Goal: Information Seeking & Learning: Understand process/instructions

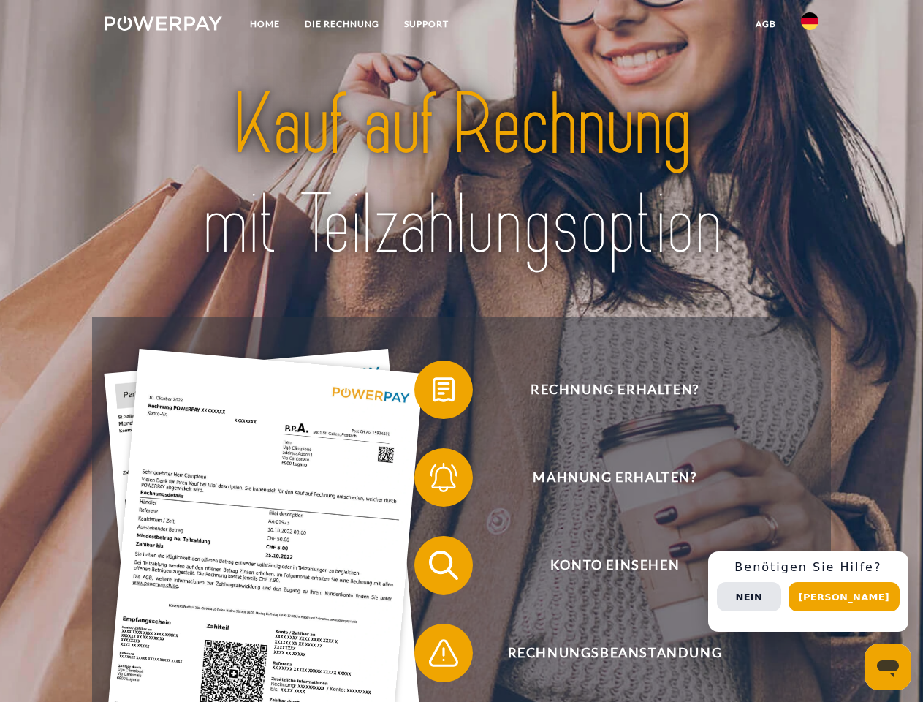
click at [163, 26] on img at bounding box center [164, 23] width 118 height 15
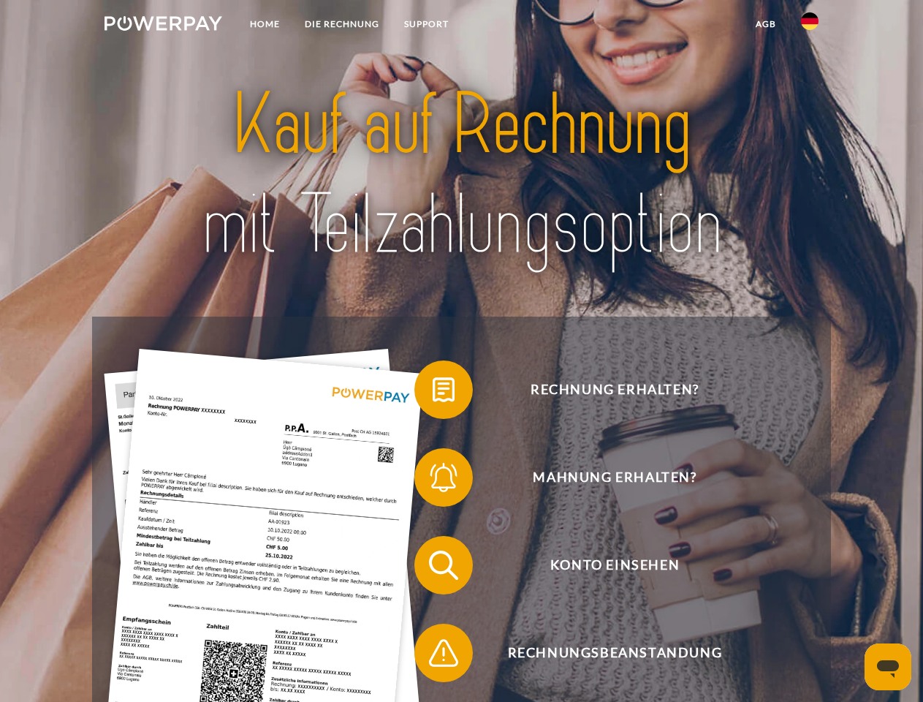
click at [810, 26] on img at bounding box center [810, 21] width 18 height 18
click at [765, 24] on link "agb" at bounding box center [765, 24] width 45 height 26
click at [433, 392] on span at bounding box center [421, 389] width 73 height 73
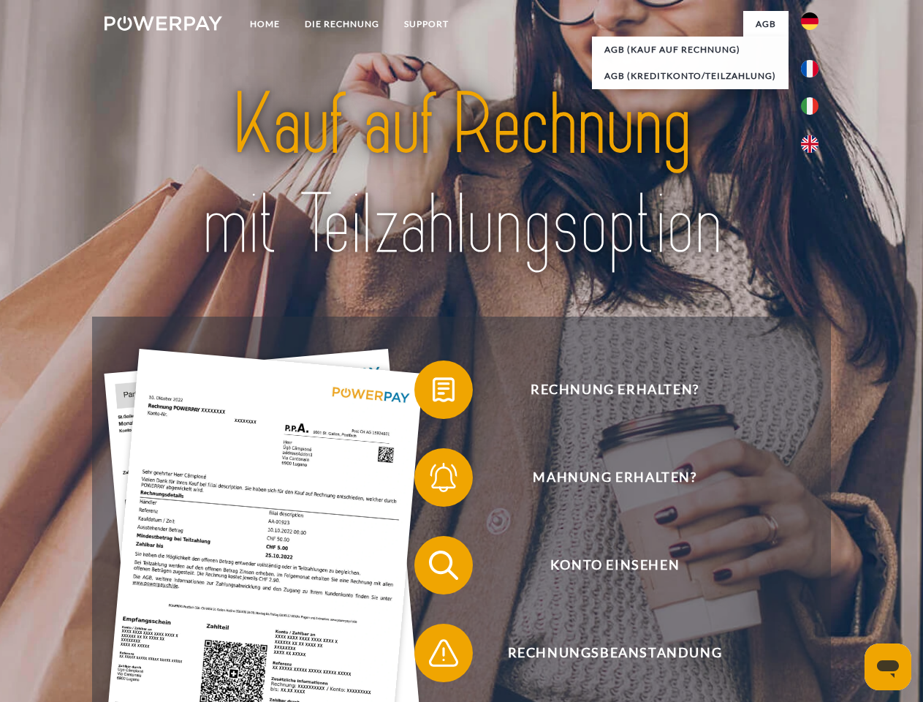
click at [433, 480] on div "Rechnung erhalten? Mahnung erhalten? Konto einsehen" at bounding box center [461, 608] width 738 height 585
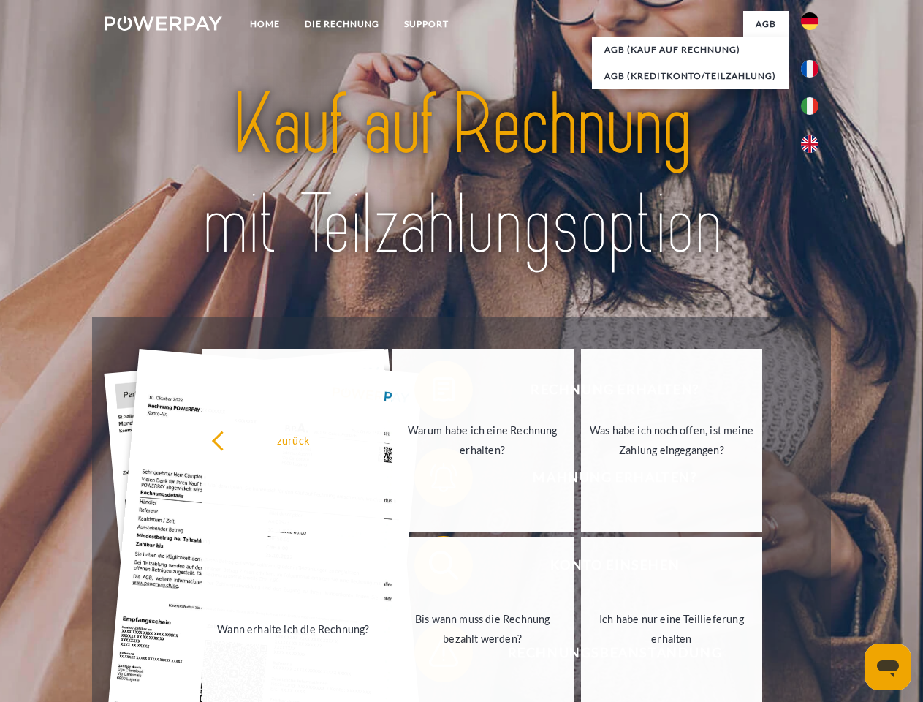
click at [433, 568] on link "Bis wann muss die Rechnung bezahlt werden?" at bounding box center [483, 628] width 182 height 183
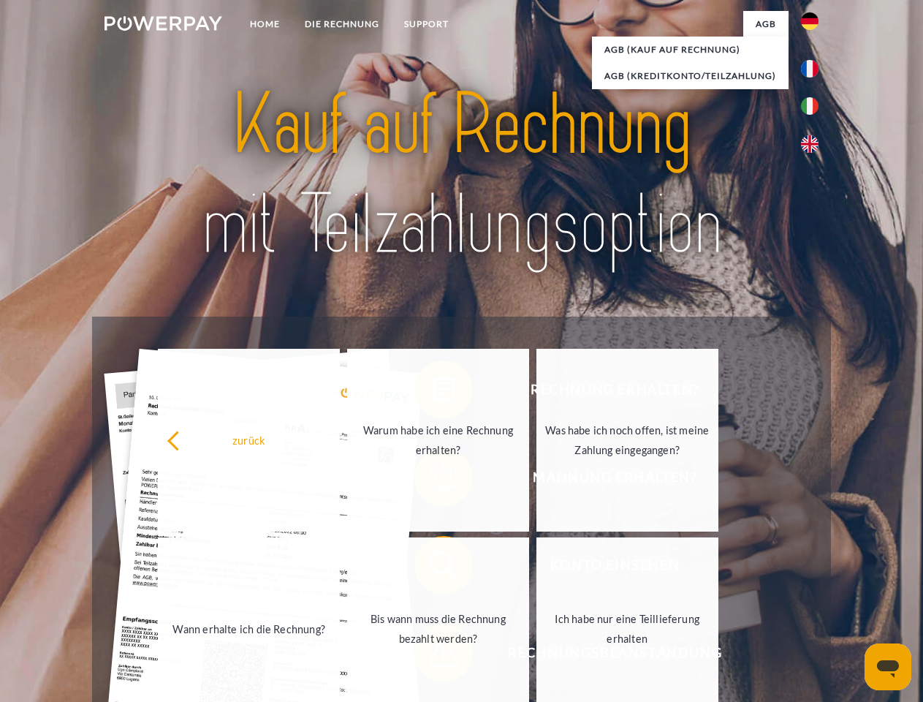
click at [433, 656] on div "zurück Warum habe ich eine Rechnung erhalten? Was habe ich noch offen, ist mein…" at bounding box center [438, 534] width 590 height 377
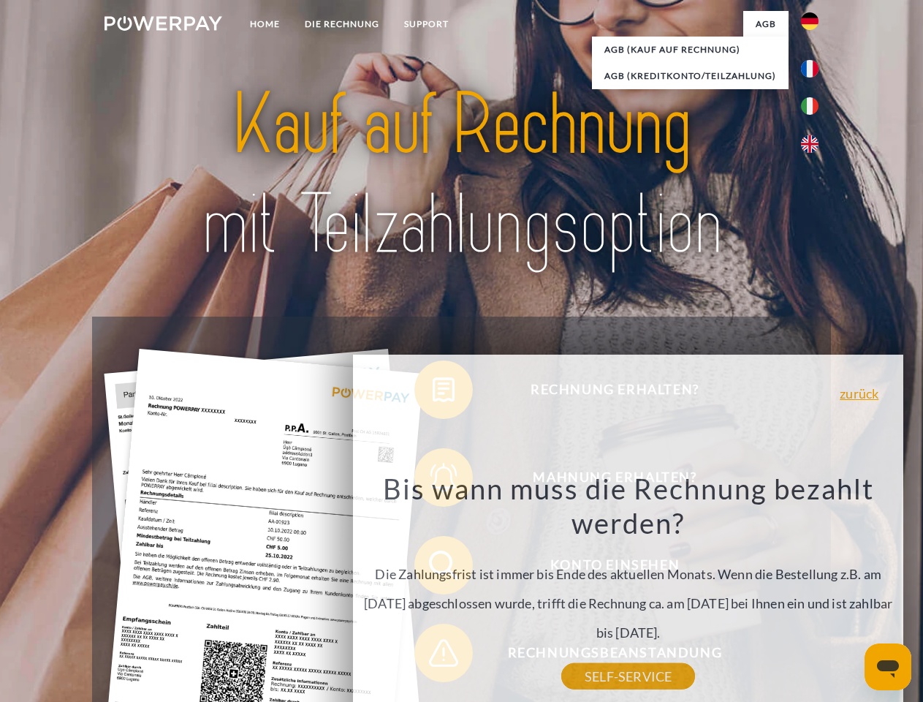
click at [813, 591] on div "Rechnung erhalten? Mahnung erhalten? Konto einsehen" at bounding box center [461, 608] width 738 height 585
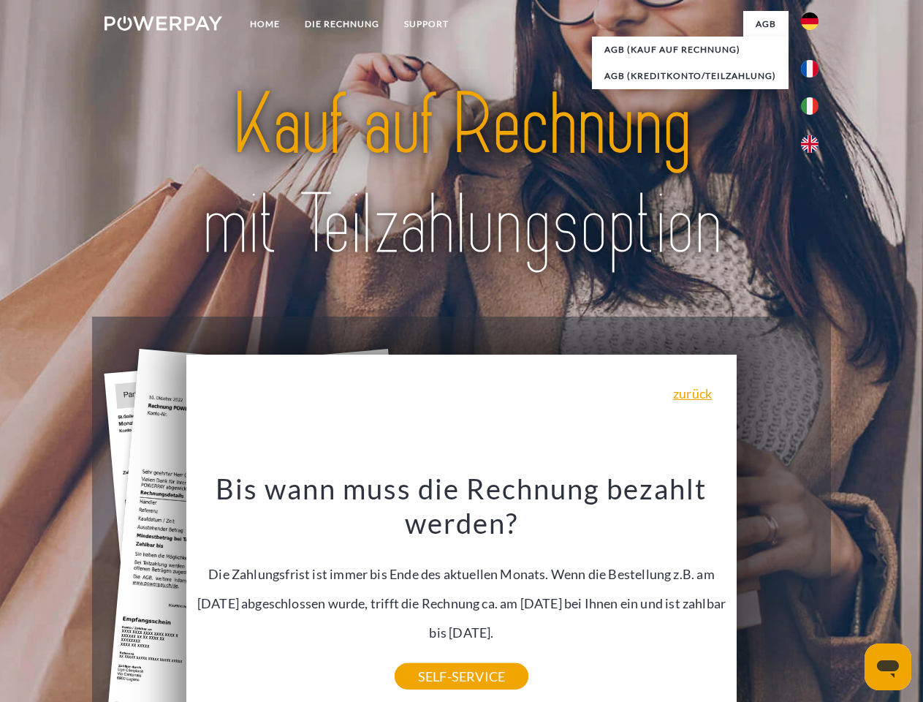
click at [778, 594] on span "Konto einsehen" at bounding box center [615, 565] width 358 height 58
click at [849, 596] on header "Home DIE RECHNUNG SUPPORT" at bounding box center [461, 504] width 923 height 1009
